Goal: Transaction & Acquisition: Purchase product/service

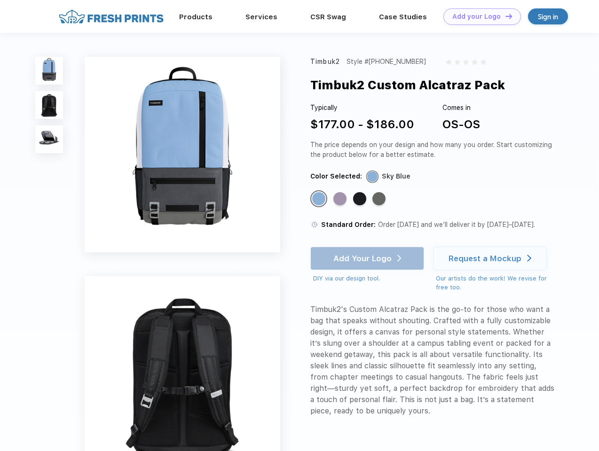
click at [478, 16] on link "Add your Logo Design Tool" at bounding box center [482, 16] width 78 height 16
click at [0, 0] on div "Design Tool" at bounding box center [0, 0] width 0 height 0
click at [504, 16] on link "Add your Logo Design Tool" at bounding box center [482, 16] width 78 height 16
click at [49, 70] on img at bounding box center [49, 71] width 28 height 28
click at [49, 105] on img at bounding box center [49, 105] width 28 height 28
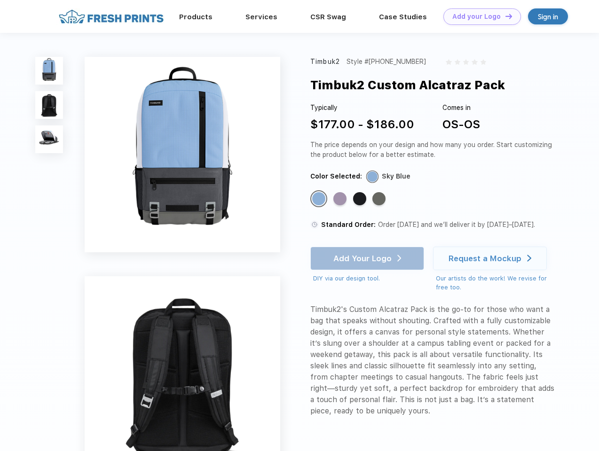
click at [49, 140] on img at bounding box center [49, 139] width 28 height 28
click at [320, 199] on div "Standard Color" at bounding box center [318, 198] width 13 height 13
click at [341, 199] on div "Standard Color" at bounding box center [339, 198] width 13 height 13
click at [360, 199] on div "Standard Color" at bounding box center [359, 198] width 13 height 13
click at [380, 199] on div "Standard Color" at bounding box center [378, 198] width 13 height 13
